Goal: Information Seeking & Learning: Understand process/instructions

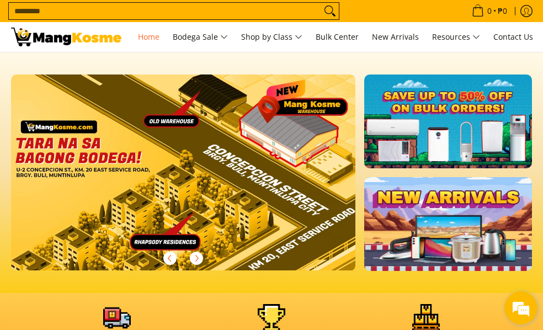
click at [526, 310] on em at bounding box center [521, 308] width 30 height 30
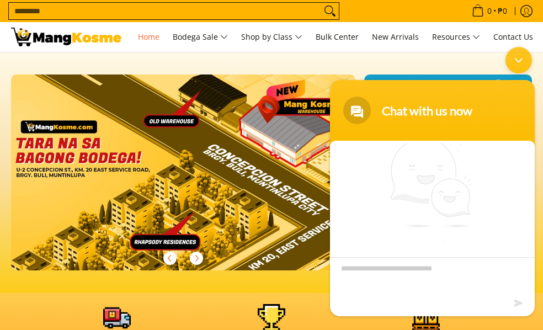
scroll to position [6, 0]
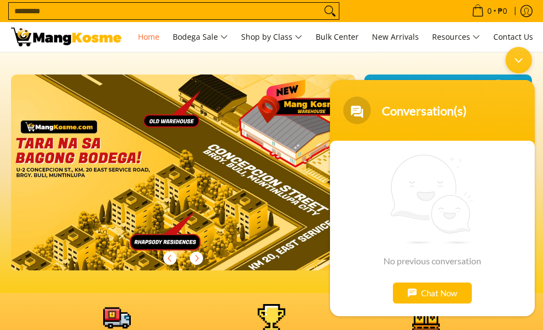
drag, startPoint x: 518, startPoint y: 58, endPoint x: 807, endPoint y: 111, distance: 293.8
click at [518, 58] on div "Minimize live chat window" at bounding box center [518, 59] width 26 height 26
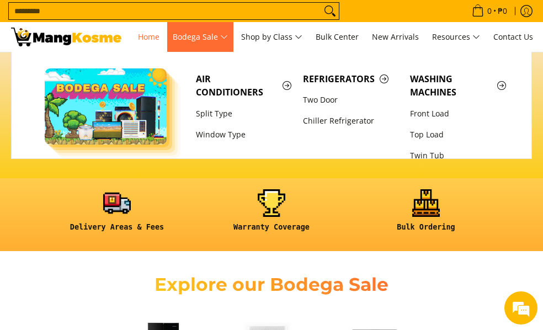
scroll to position [110, 0]
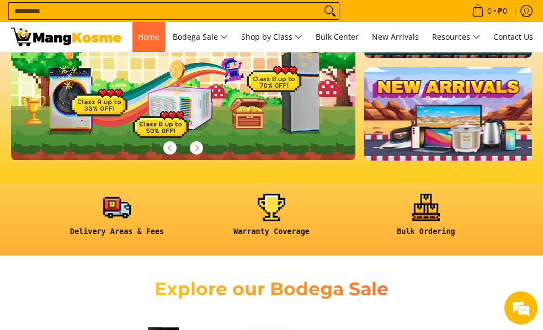
click at [138, 42] on span "Home" at bounding box center [149, 36] width 22 height 10
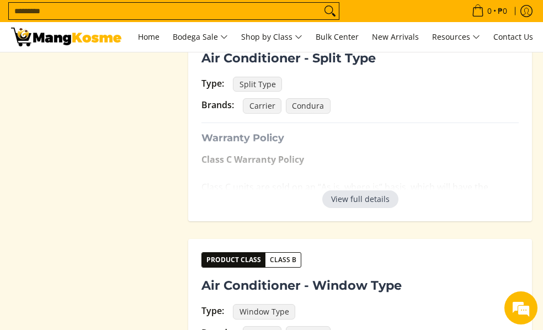
click at [366, 200] on button "View full details" at bounding box center [360, 199] width 76 height 18
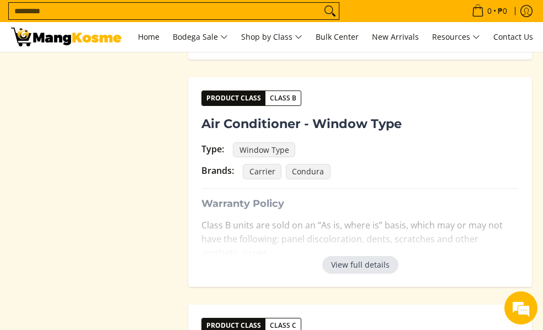
scroll to position [882, 0]
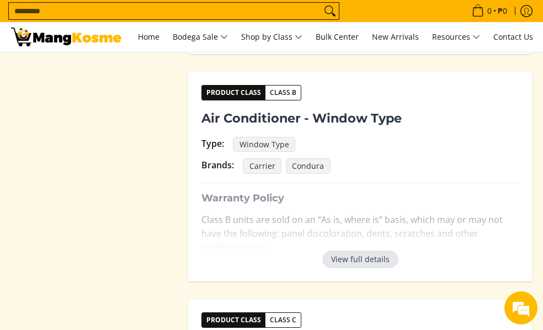
click at [363, 261] on button "View full details" at bounding box center [360, 259] width 76 height 18
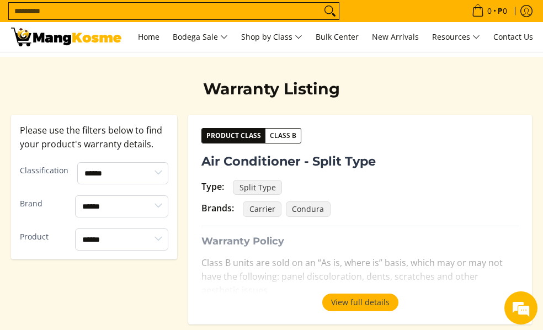
scroll to position [165, 0]
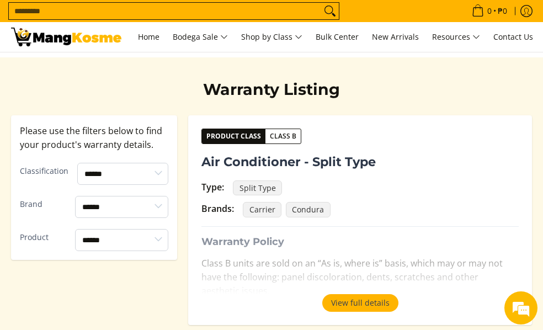
click at [287, 137] on span "Class B" at bounding box center [282, 136] width 35 height 11
click at [355, 306] on button "View full details" at bounding box center [360, 303] width 76 height 18
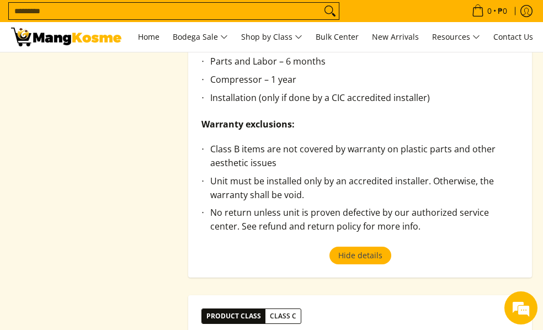
scroll to position [607, 0]
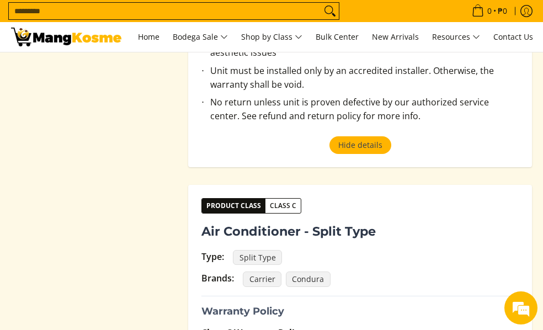
click at [286, 205] on span "Class C" at bounding box center [282, 205] width 35 height 11
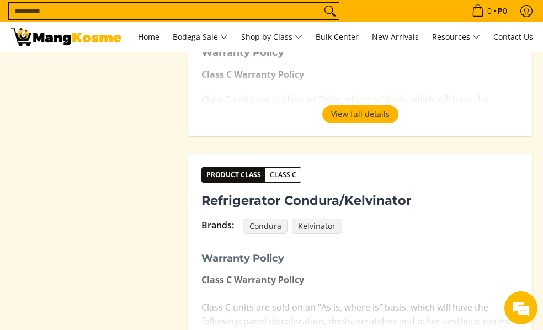
scroll to position [1709, 0]
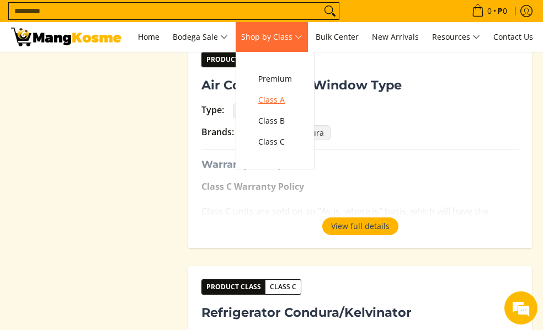
click at [292, 99] on span "Class A" at bounding box center [275, 100] width 34 height 14
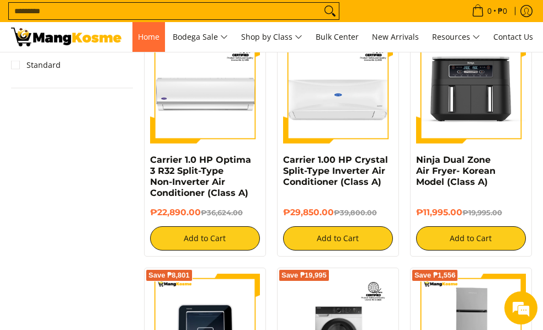
click at [155, 36] on span "Home" at bounding box center [149, 36] width 22 height 10
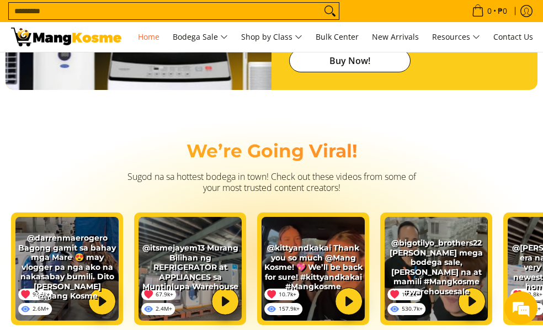
scroll to position [1761, 0]
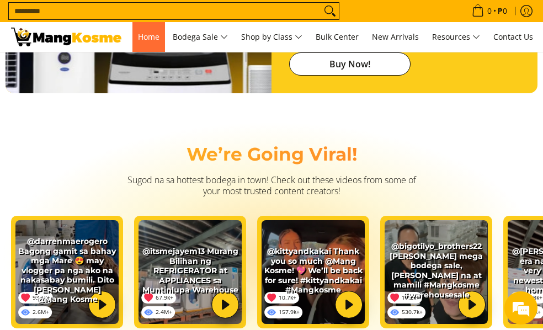
click at [146, 39] on span "Home" at bounding box center [149, 36] width 22 height 10
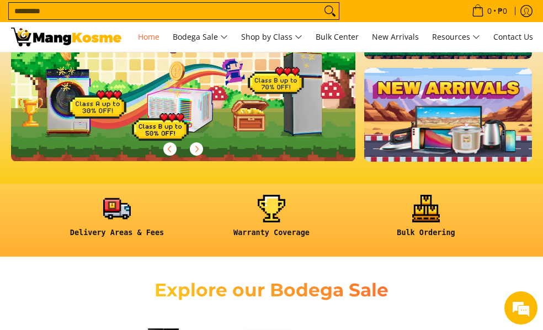
scroll to position [110, 0]
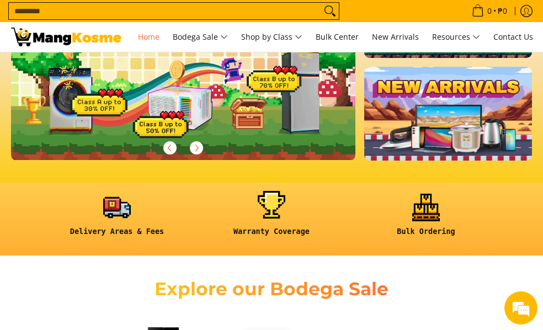
click at [282, 207] on link at bounding box center [271, 219] width 143 height 51
